Goal: Navigation & Orientation: Find specific page/section

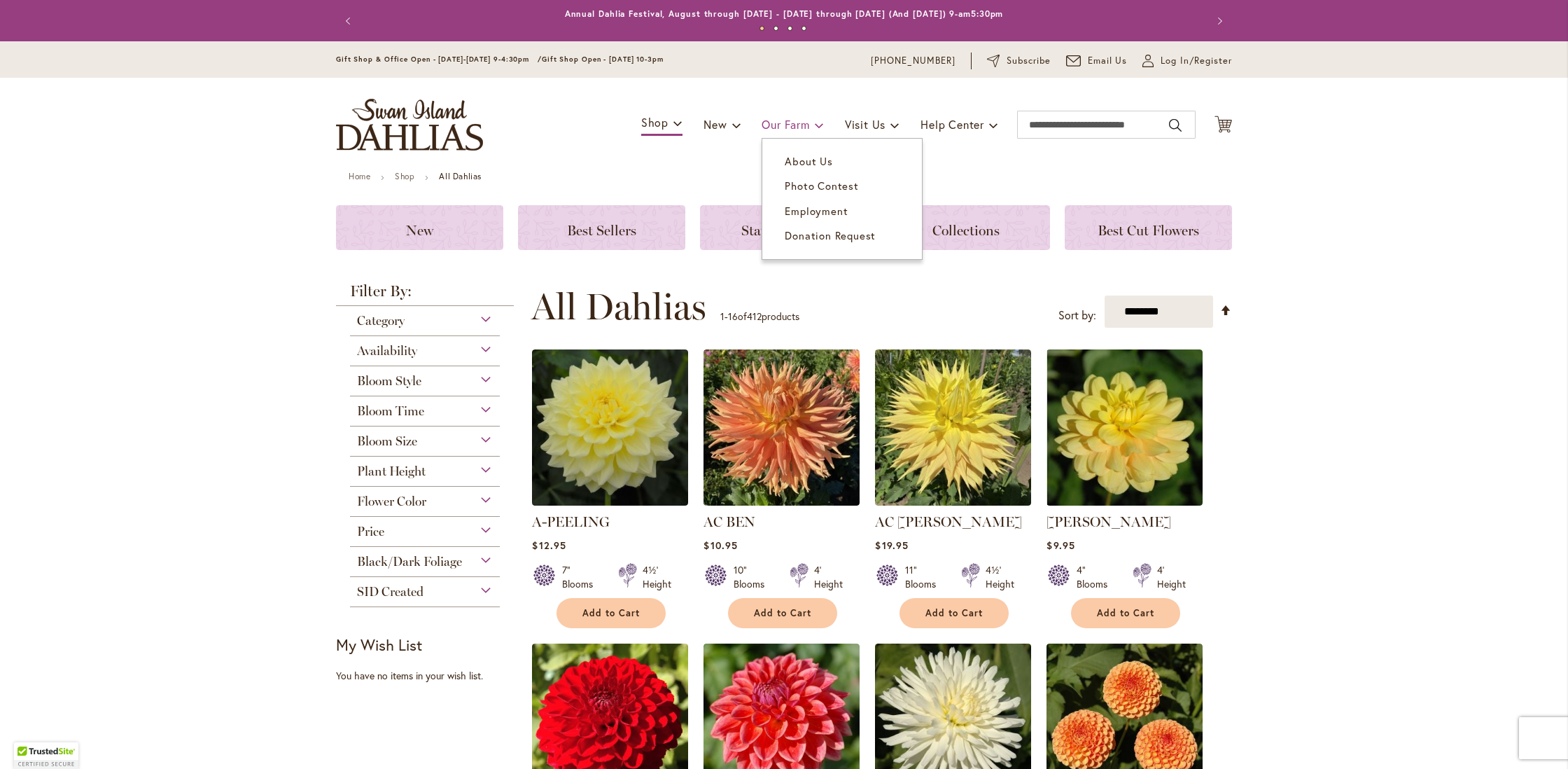
click at [801, 124] on span "Our Farm" at bounding box center [785, 124] width 47 height 15
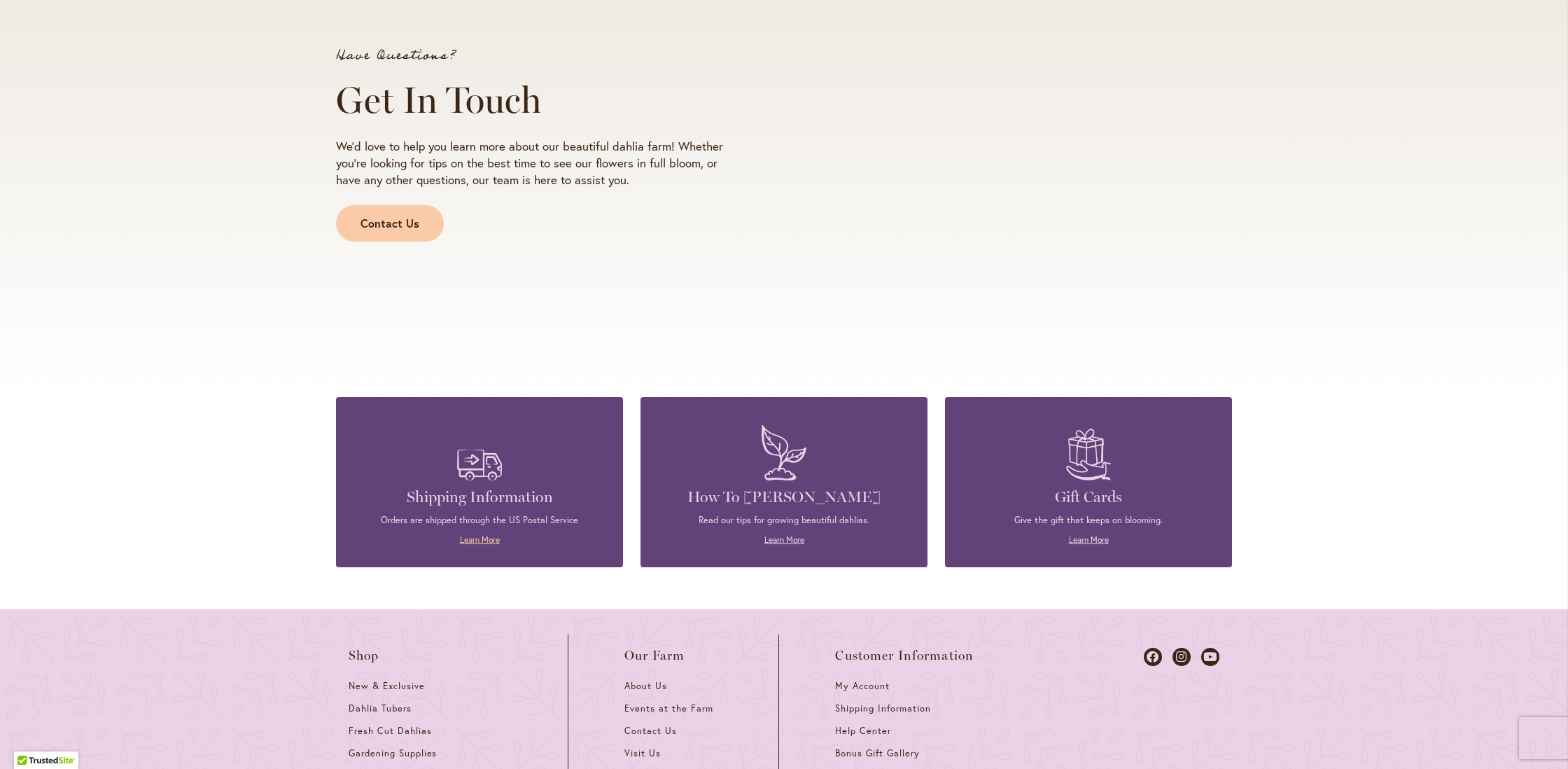
scroll to position [1448, 0]
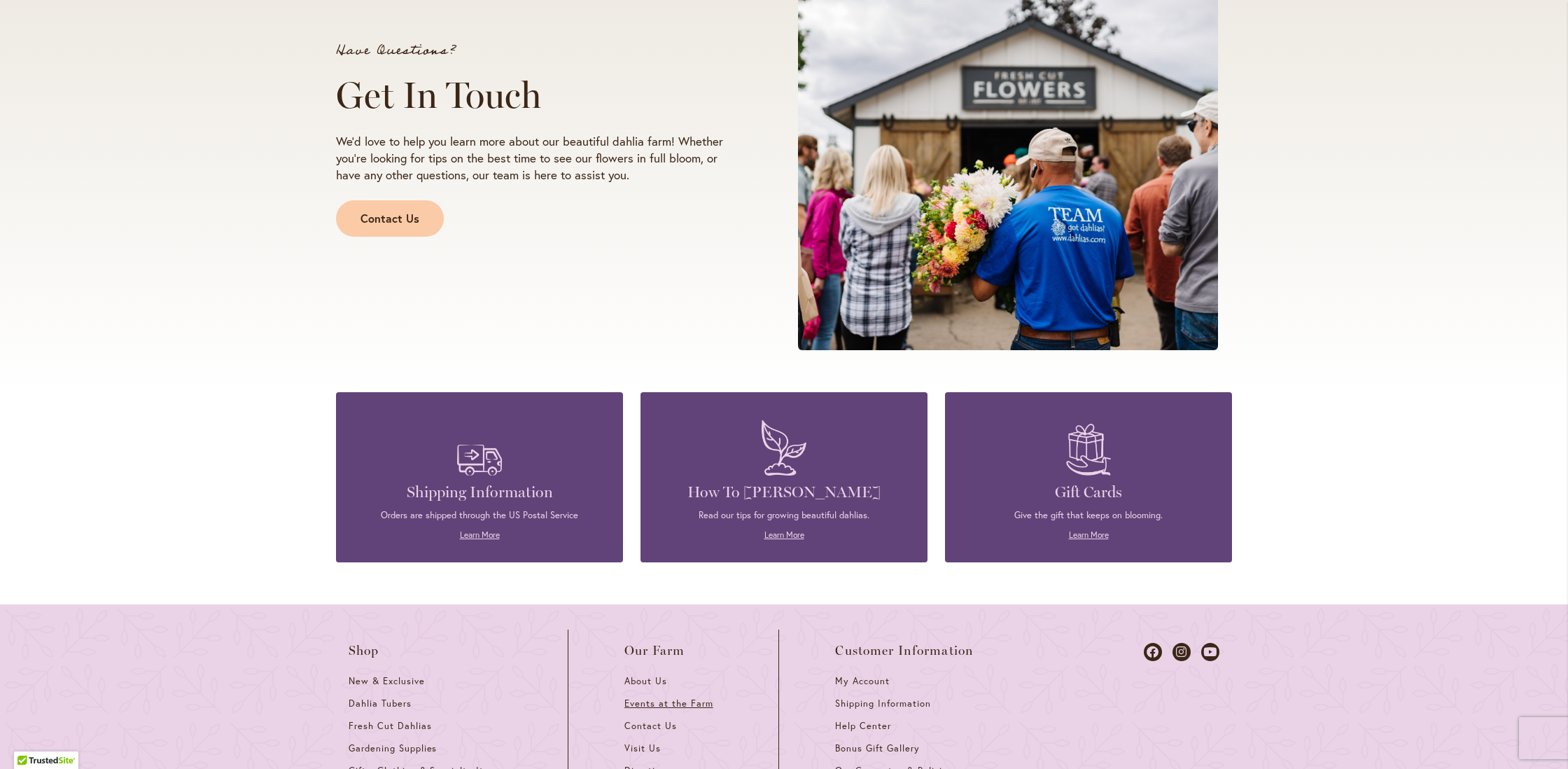
click at [650, 702] on span "Events at the Farm" at bounding box center [669, 703] width 88 height 12
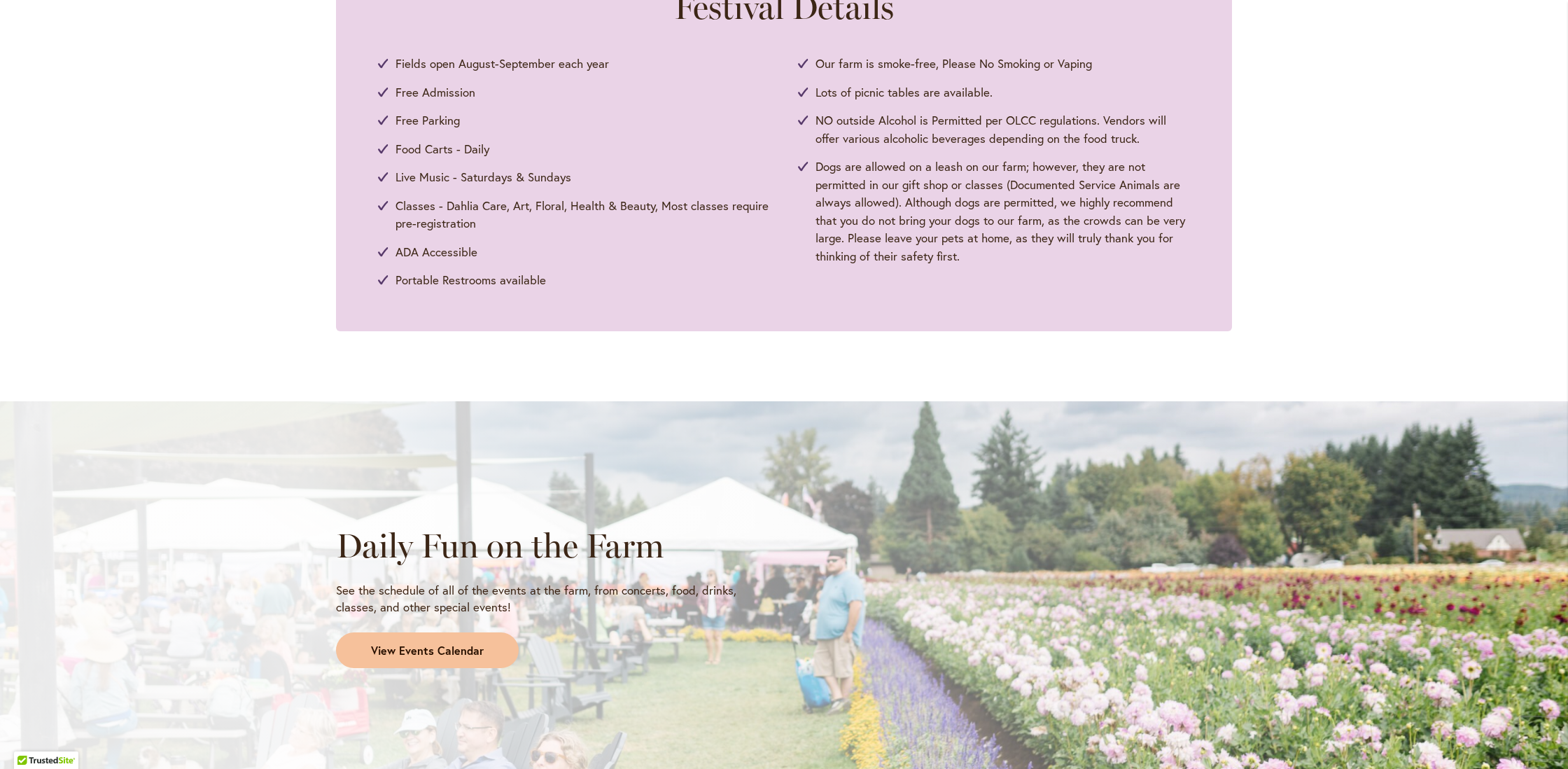
scroll to position [757, 0]
click at [428, 643] on span "View Events Calendar" at bounding box center [428, 649] width 113 height 16
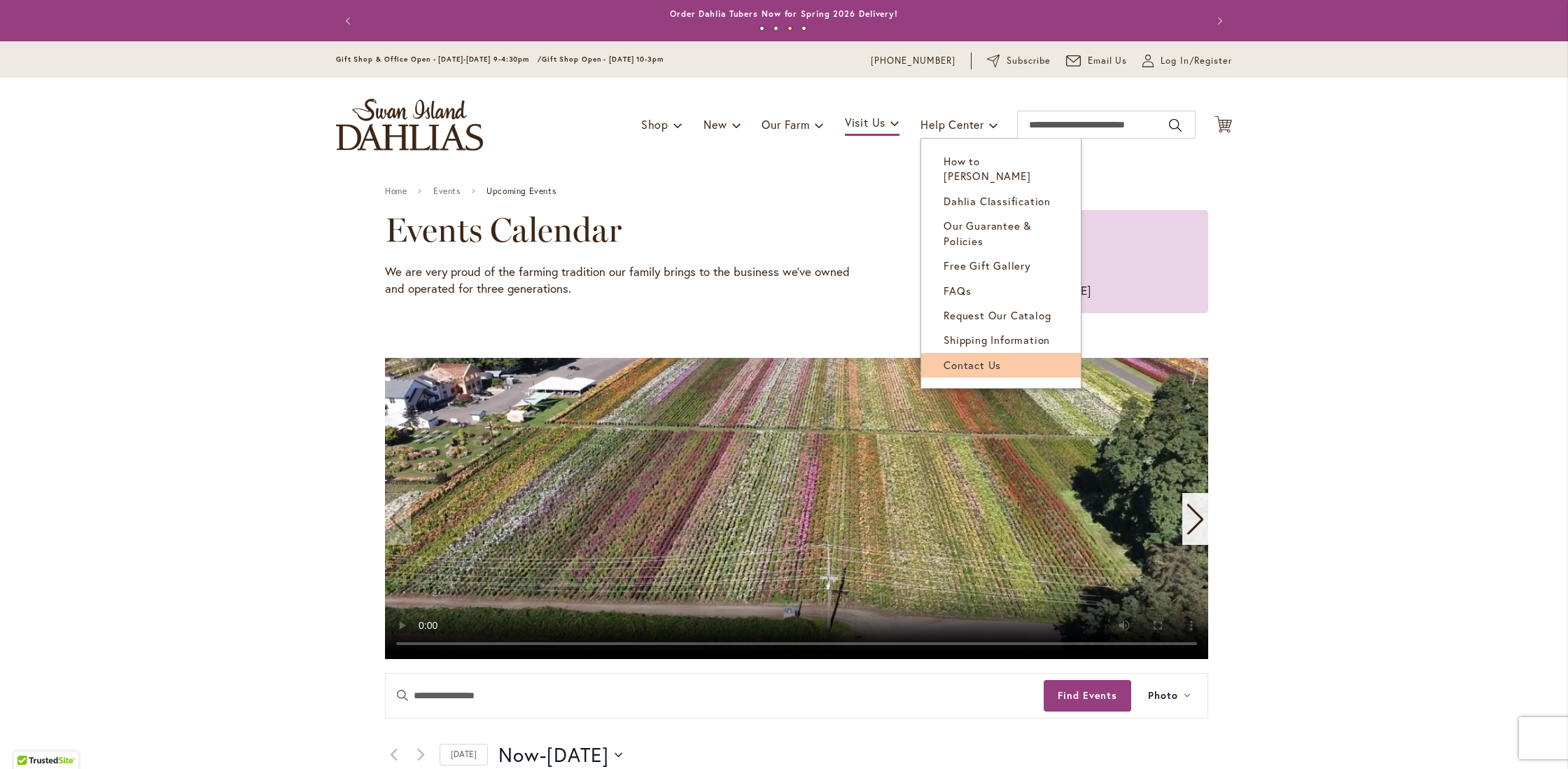
click at [950, 358] on span "Contact Us" at bounding box center [972, 365] width 57 height 14
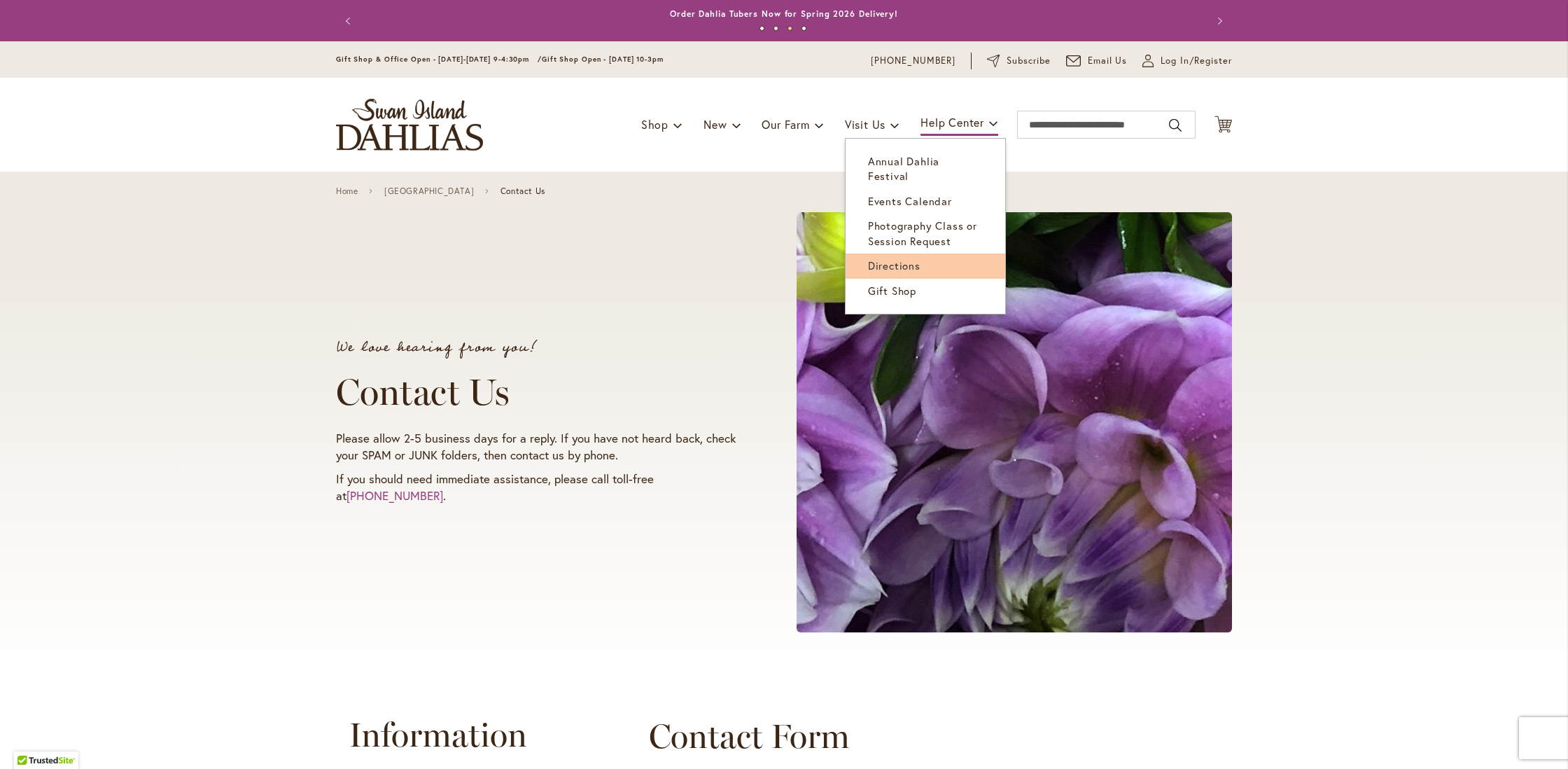
click at [882, 258] on span "Directions" at bounding box center [894, 266] width 52 height 14
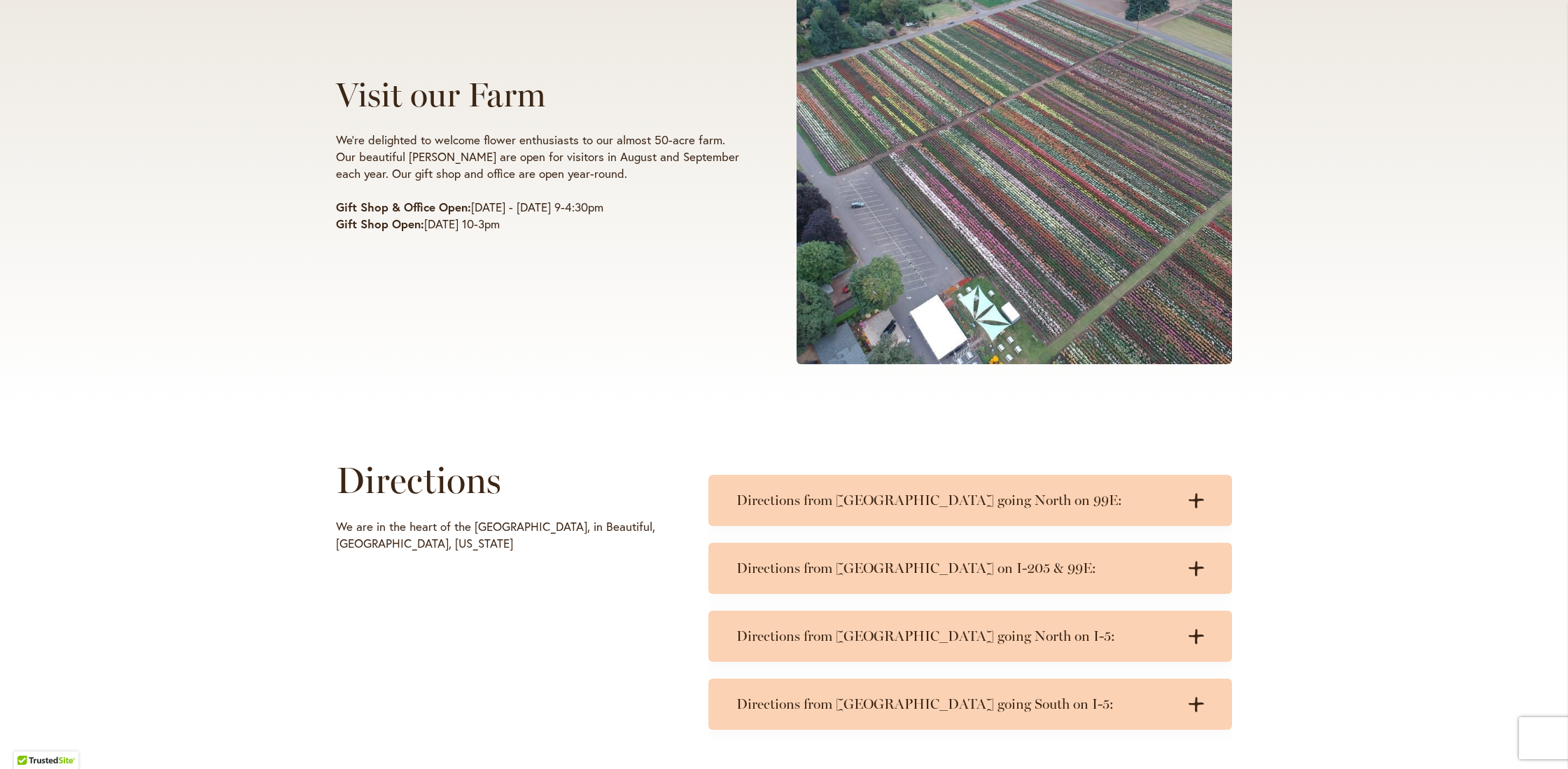
scroll to position [270, 0]
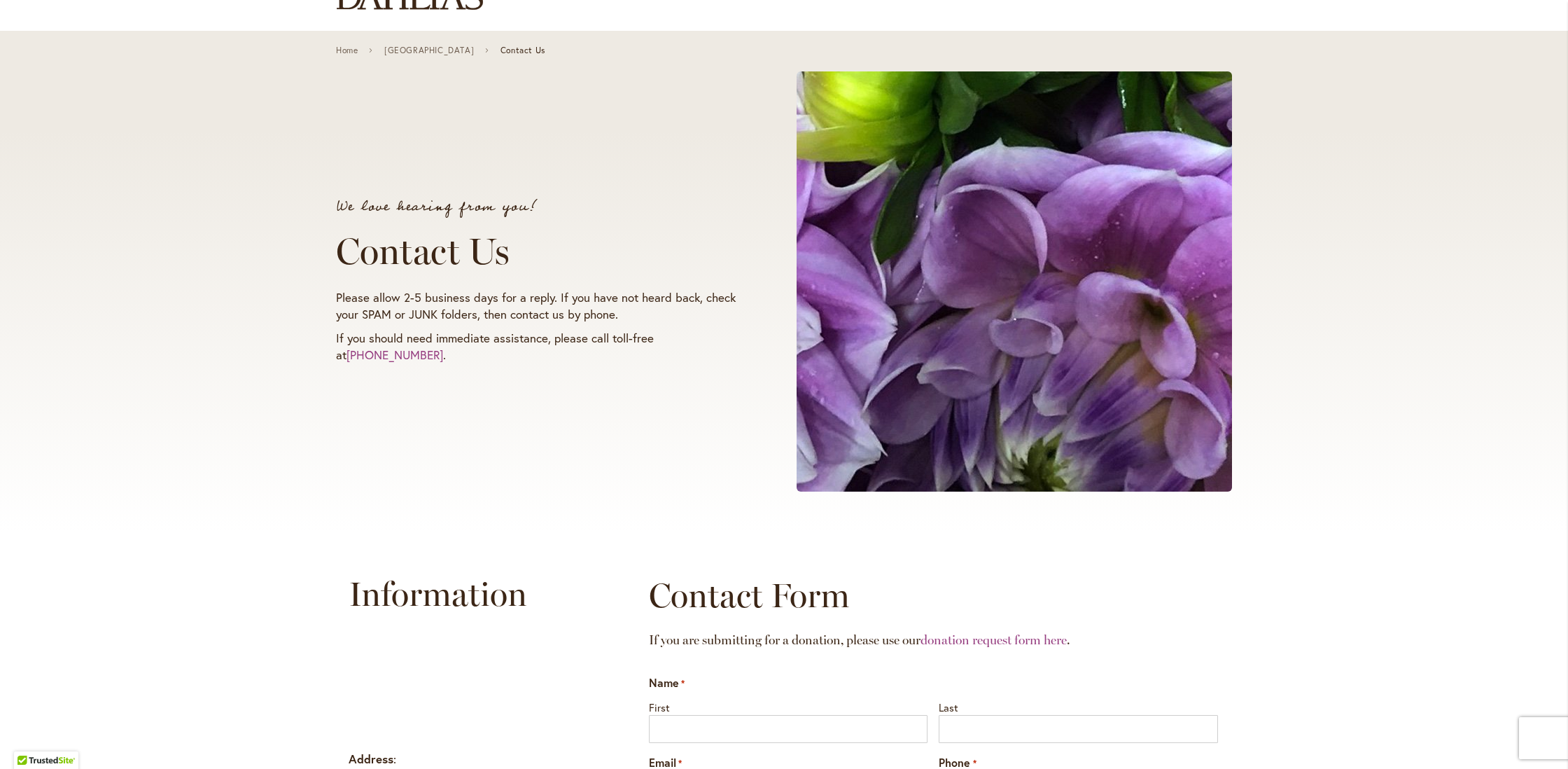
scroll to position [143, 0]
